Goal: Transaction & Acquisition: Download file/media

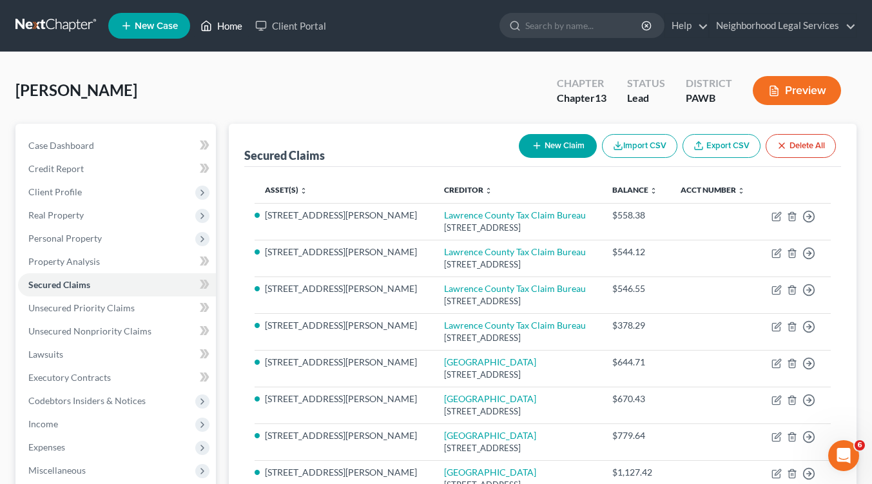
click at [229, 21] on link "Home" at bounding box center [221, 25] width 55 height 23
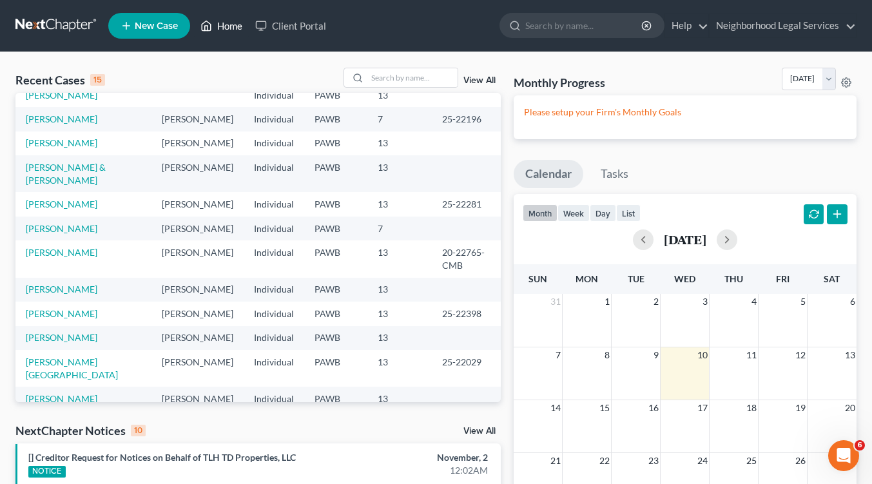
scroll to position [114, 0]
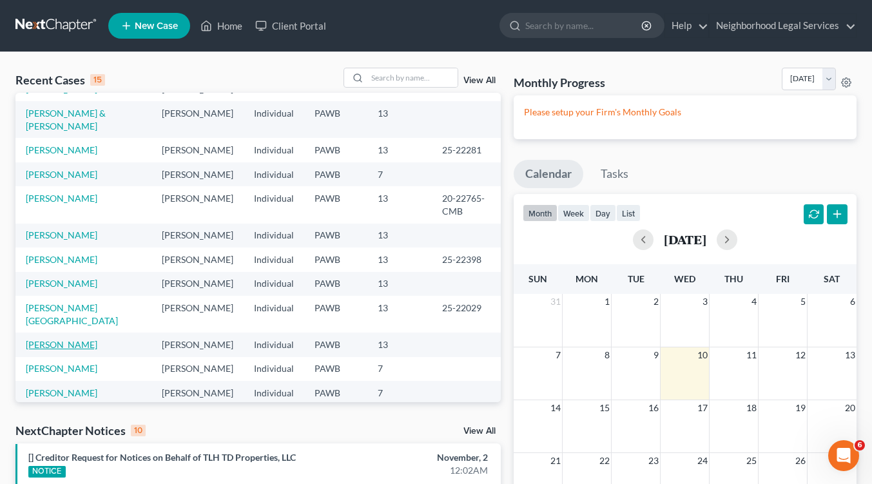
click at [64, 339] on link "[PERSON_NAME]" at bounding box center [62, 344] width 72 height 11
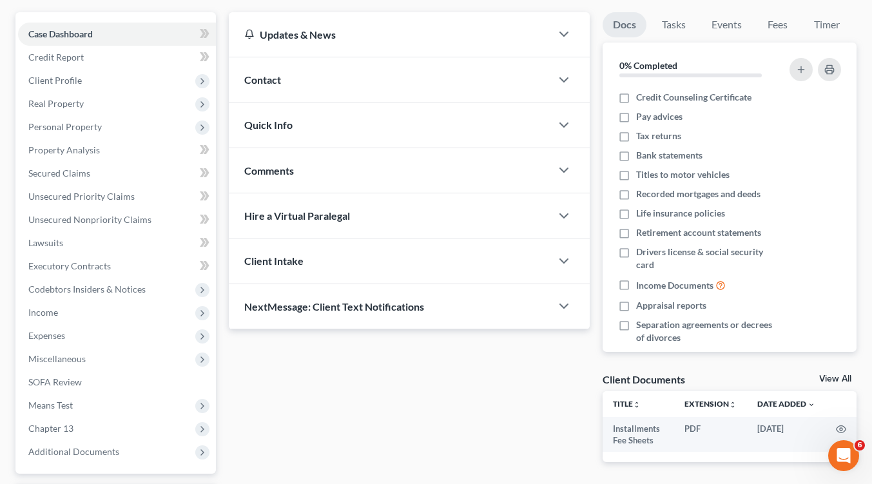
scroll to position [223, 0]
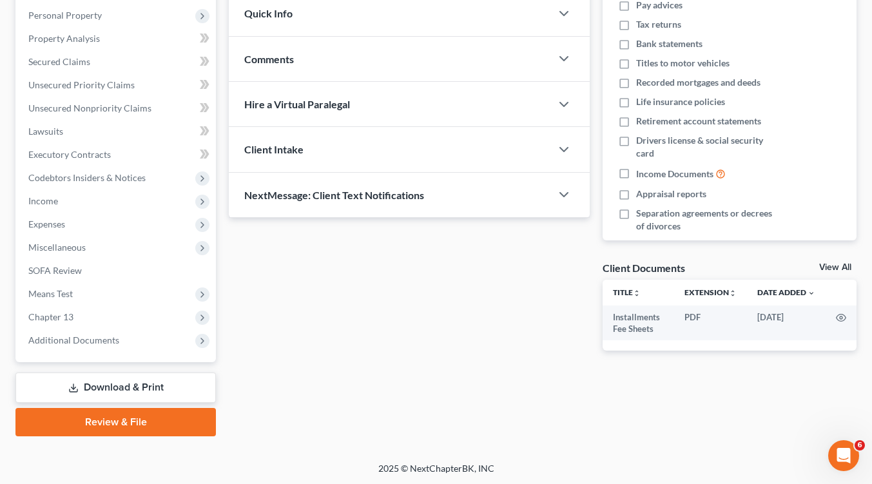
click at [117, 385] on link "Download & Print" at bounding box center [115, 387] width 200 height 30
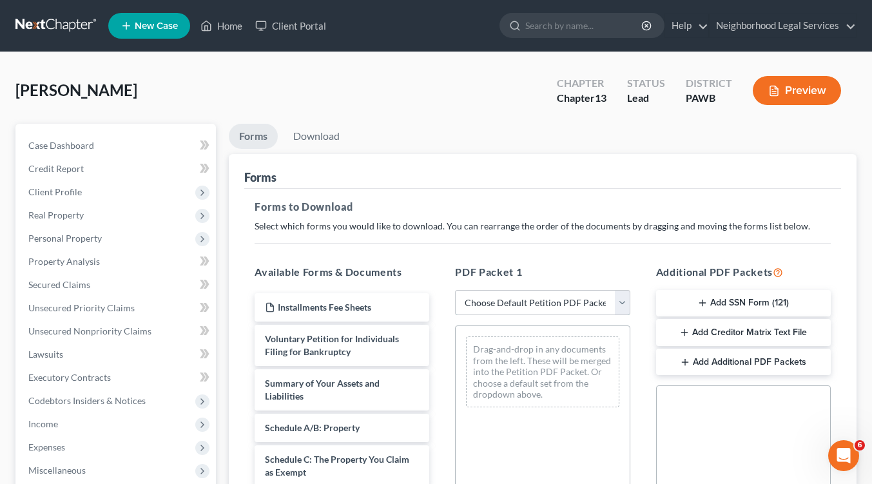
click at [623, 302] on select "Choose Default Petition PDF Packet Complete Bankruptcy Petition (all forms and …" at bounding box center [542, 303] width 175 height 26
select select "0"
click at [455, 290] on select "Choose Default Petition PDF Packet Complete Bankruptcy Petition (all forms and …" at bounding box center [542, 303] width 175 height 26
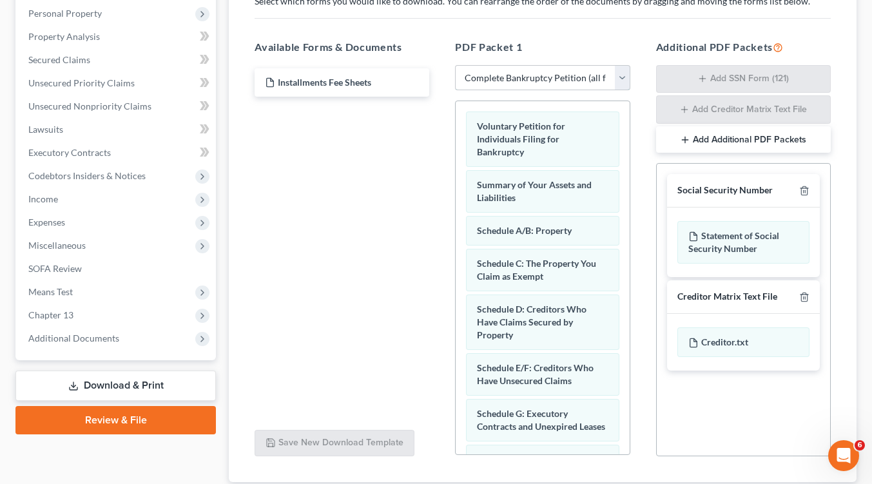
scroll to position [312, 0]
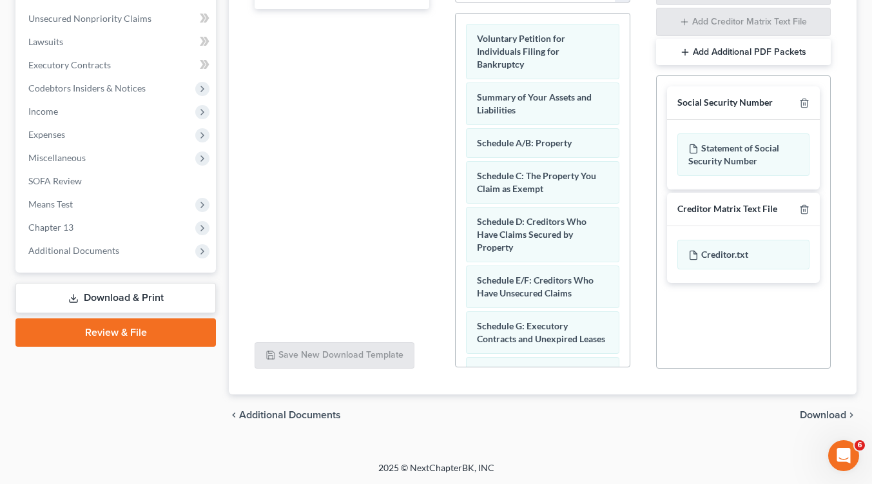
click at [824, 417] on span "Download" at bounding box center [823, 415] width 46 height 10
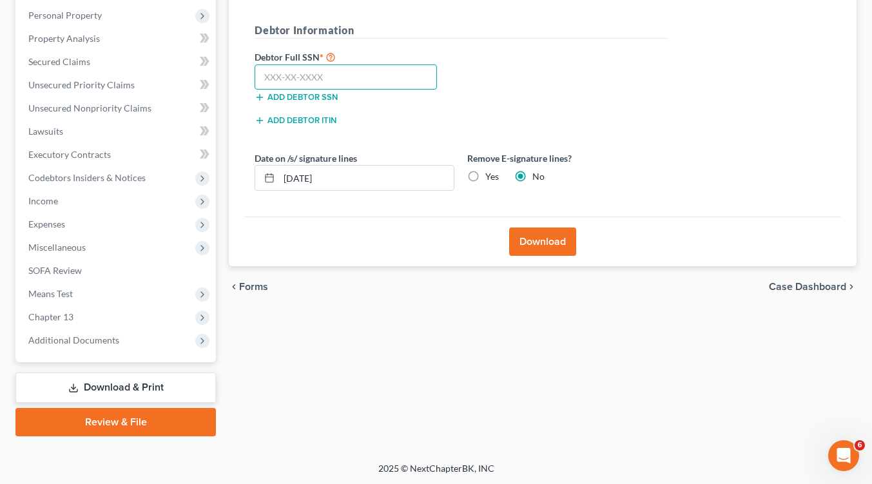
paste input "210-76-6626"
type input "210-76-6626"
click at [548, 249] on button "Download" at bounding box center [542, 241] width 67 height 28
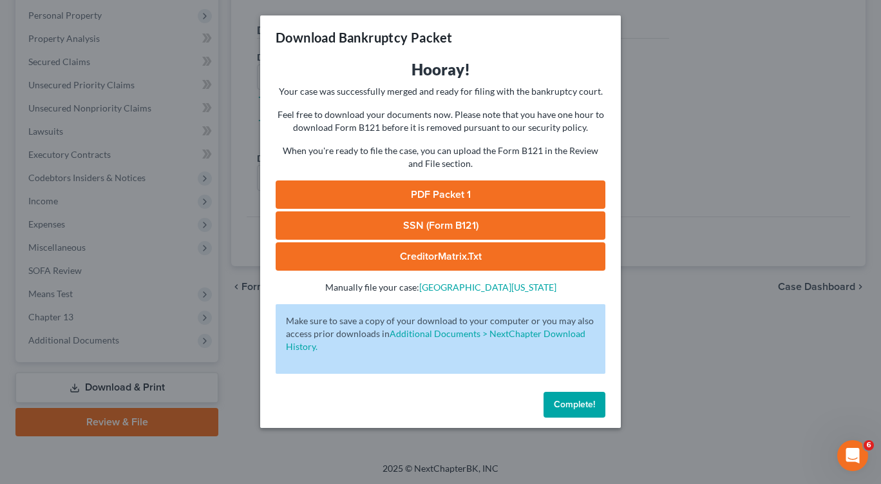
click at [422, 192] on link "PDF Packet 1" at bounding box center [441, 194] width 330 height 28
